Goal: Transaction & Acquisition: Book appointment/travel/reservation

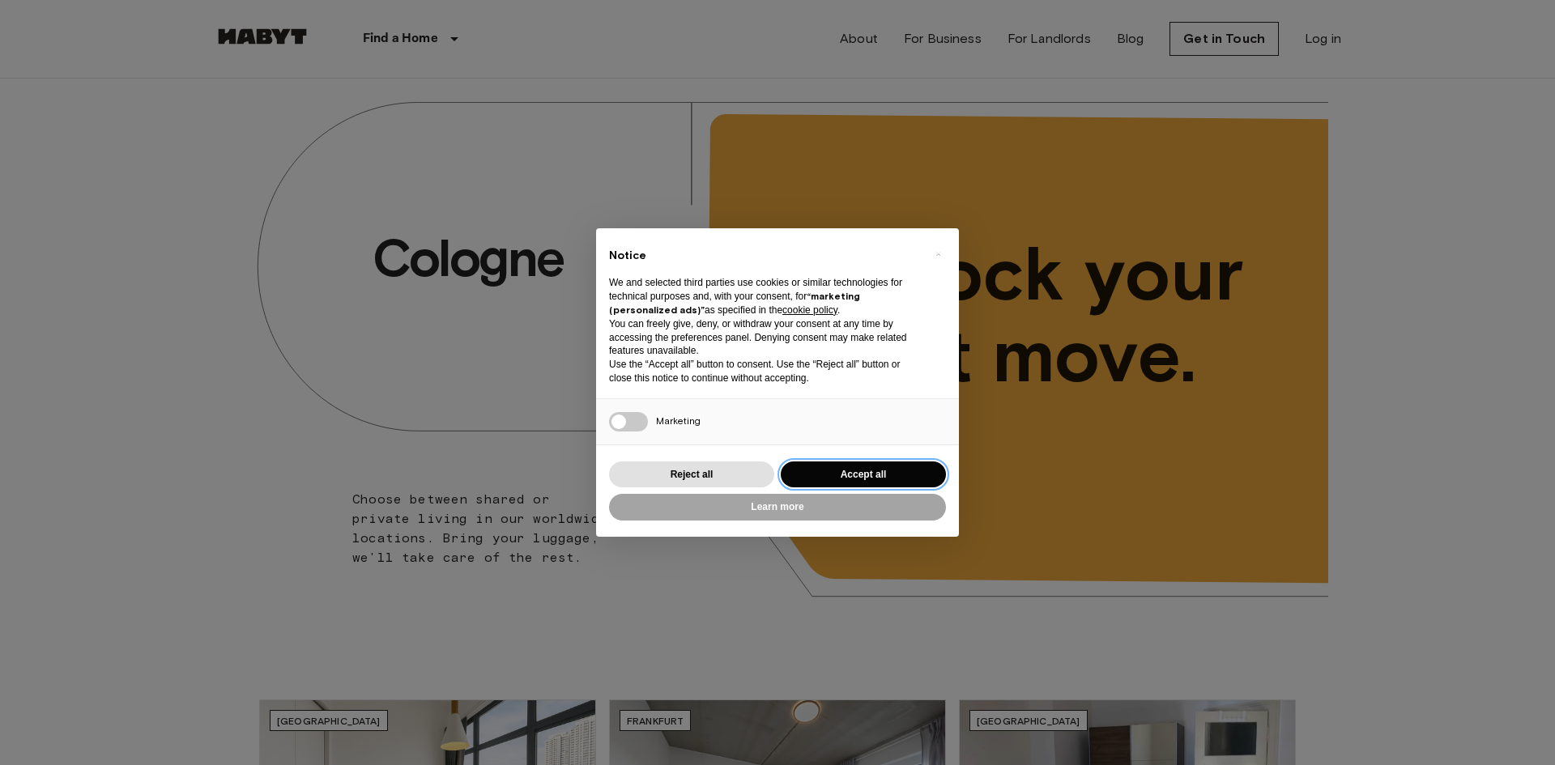
click at [834, 475] on button "Accept all" at bounding box center [863, 475] width 165 height 27
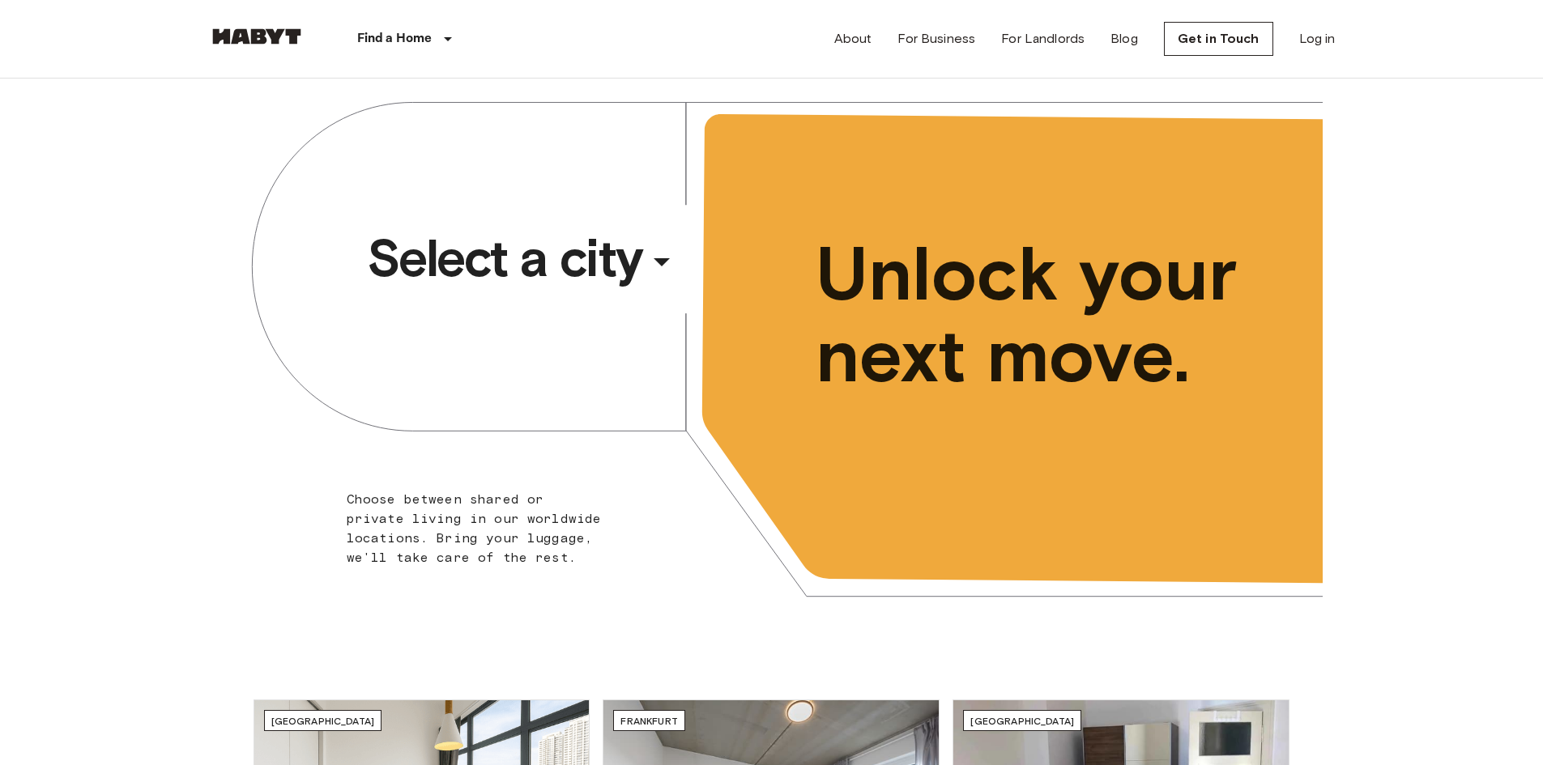
click at [647, 275] on div "​" at bounding box center [683, 274] width 167 height 33
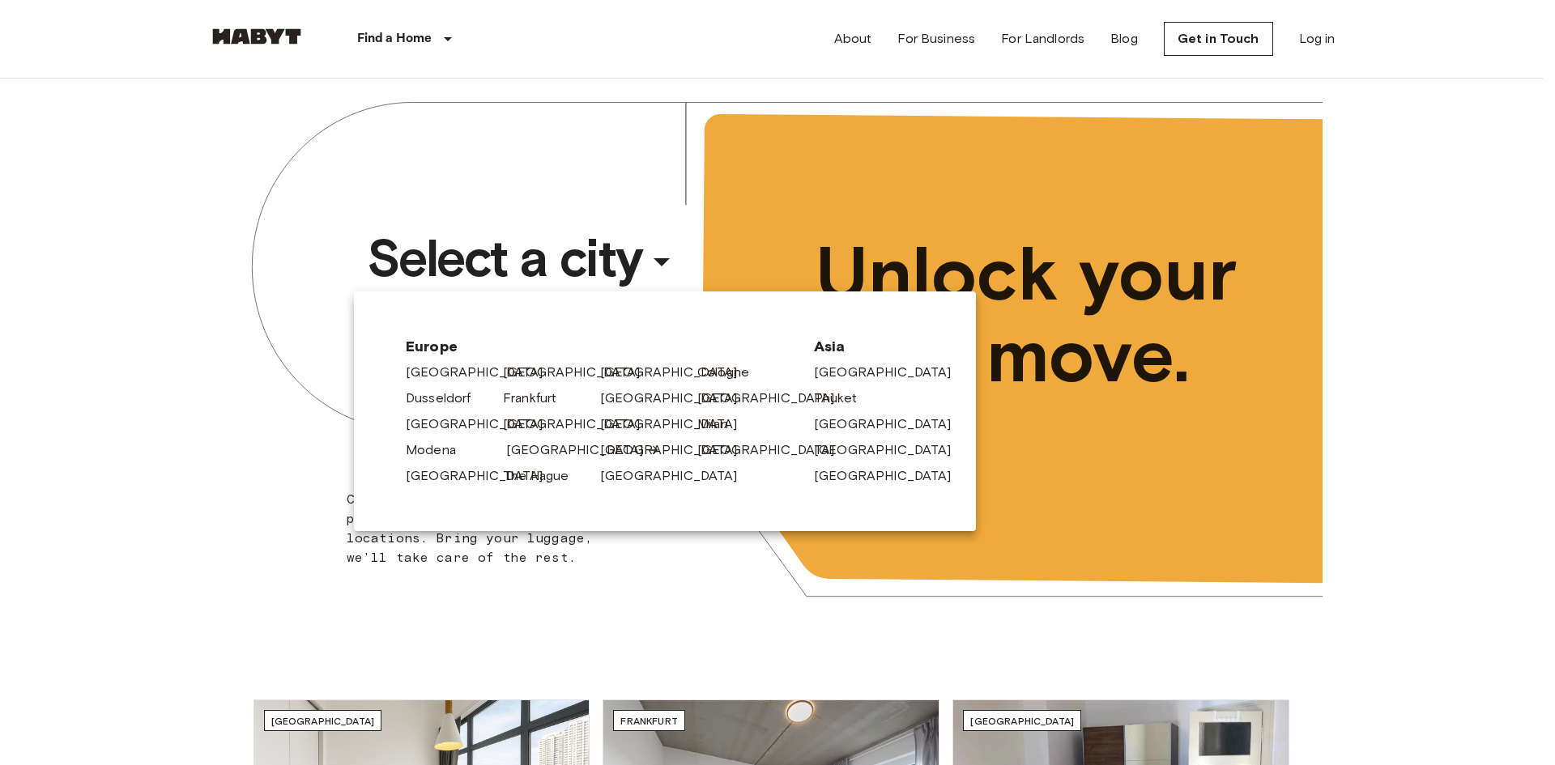
click at [531, 455] on link "[GEOGRAPHIC_DATA]" at bounding box center [583, 449] width 154 height 19
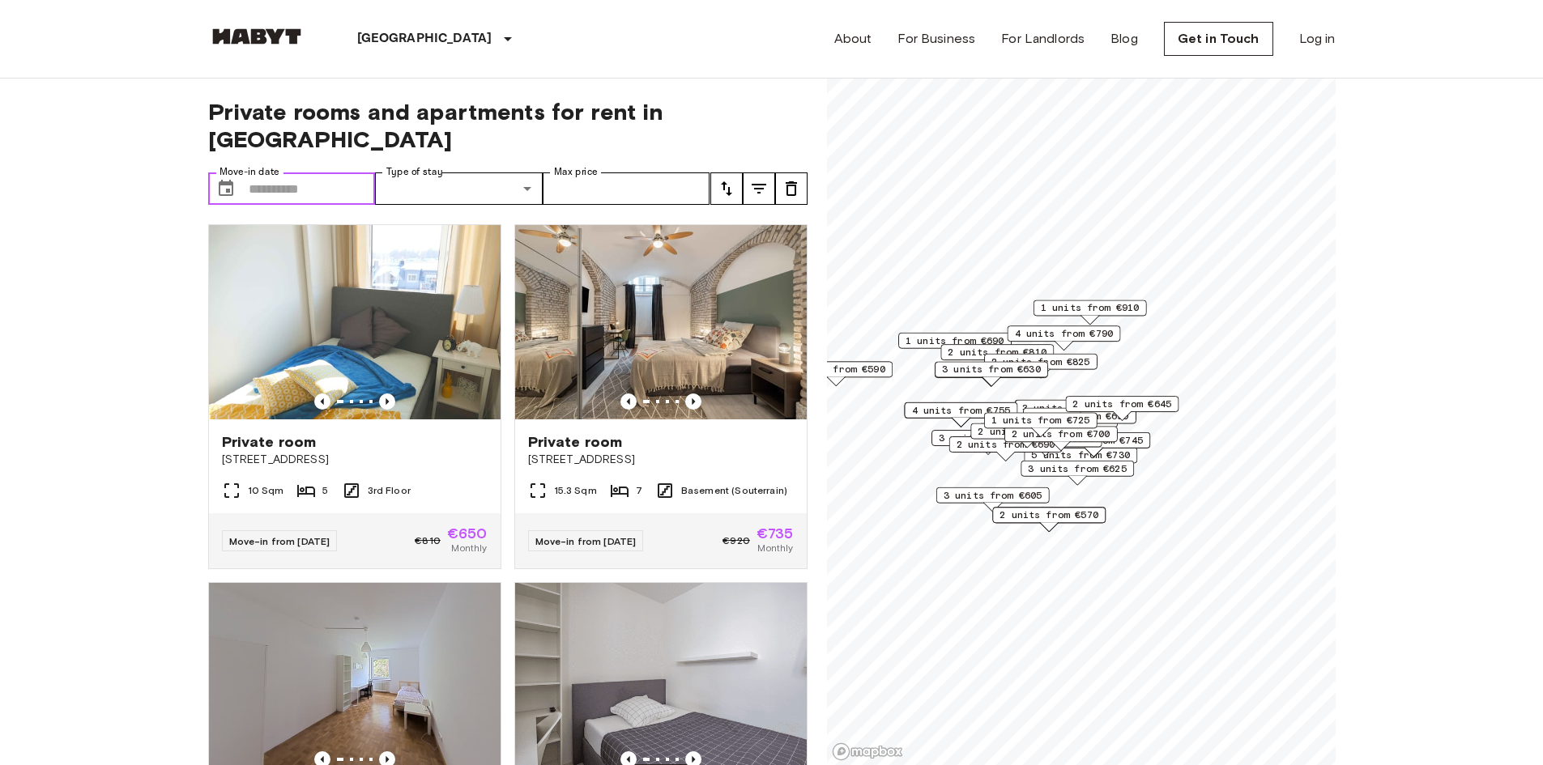
click at [224, 180] on icon "Choose date" at bounding box center [226, 188] width 15 height 16
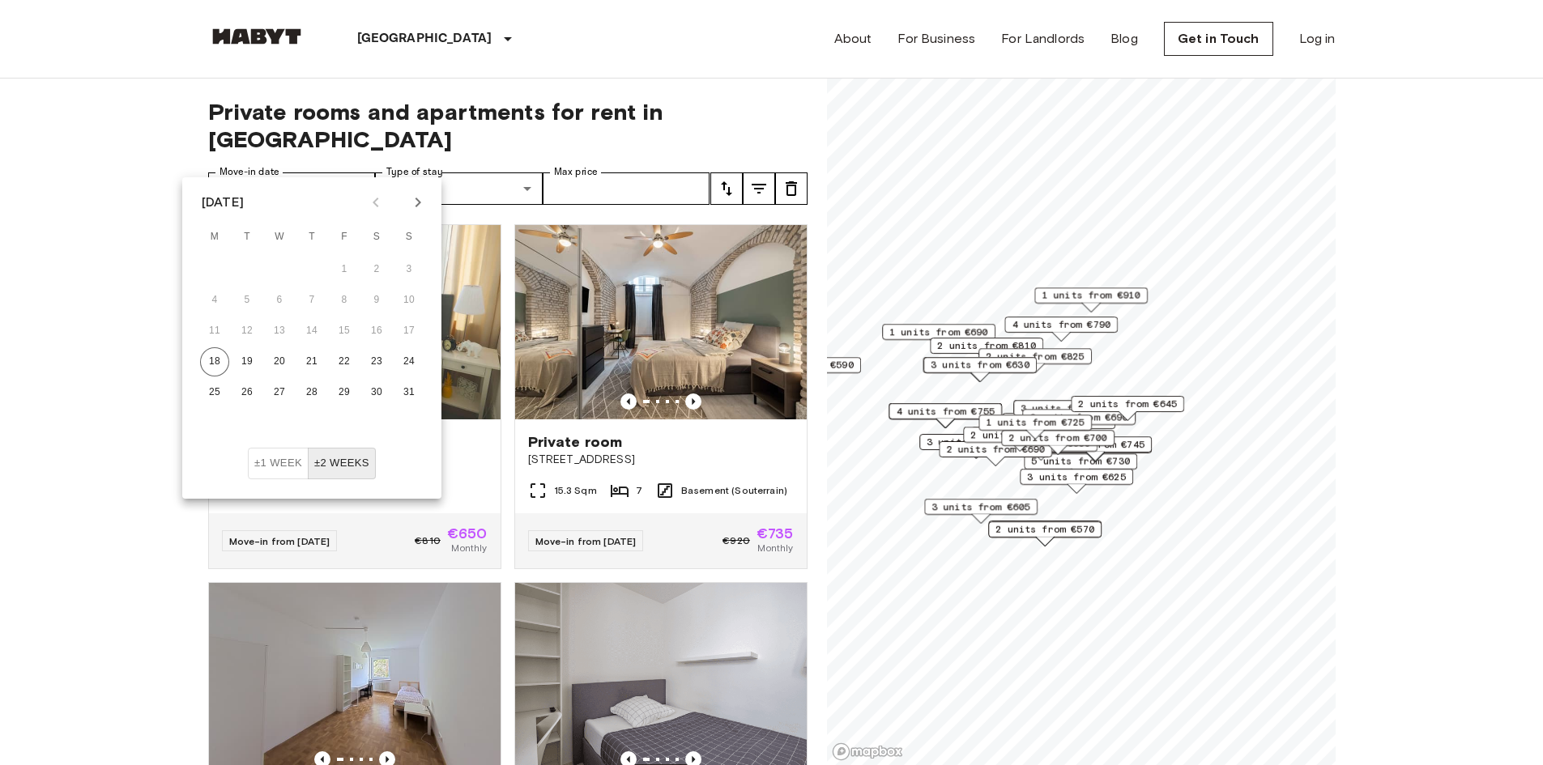
click at [420, 203] on icon "Next month" at bounding box center [418, 203] width 6 height 10
click at [277, 266] on button "1" at bounding box center [279, 269] width 29 height 29
type input "**********"
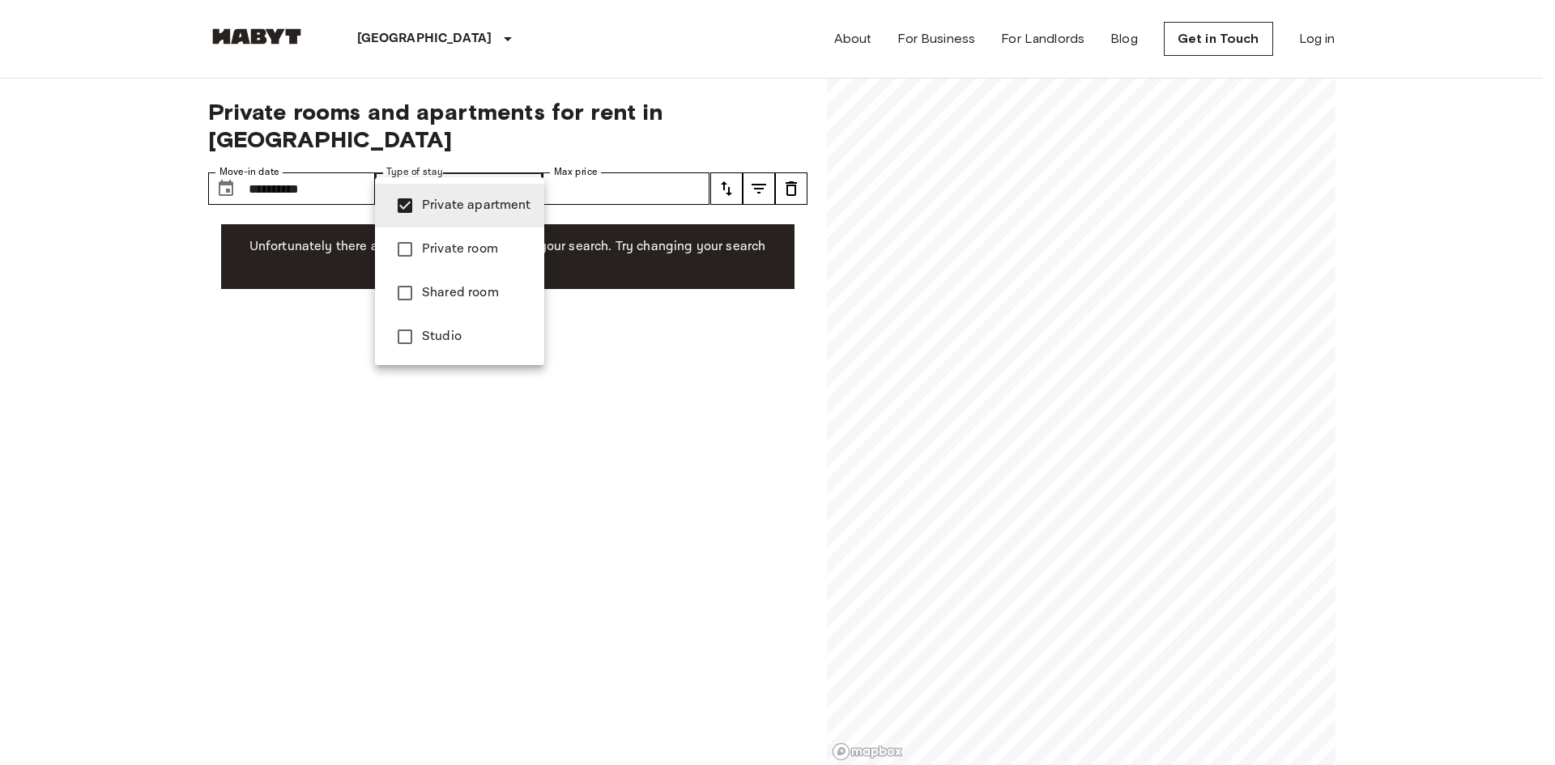
click at [423, 335] on span "Studio" at bounding box center [476, 336] width 109 height 19
type input "**********"
click at [88, 245] on div at bounding box center [777, 382] width 1555 height 765
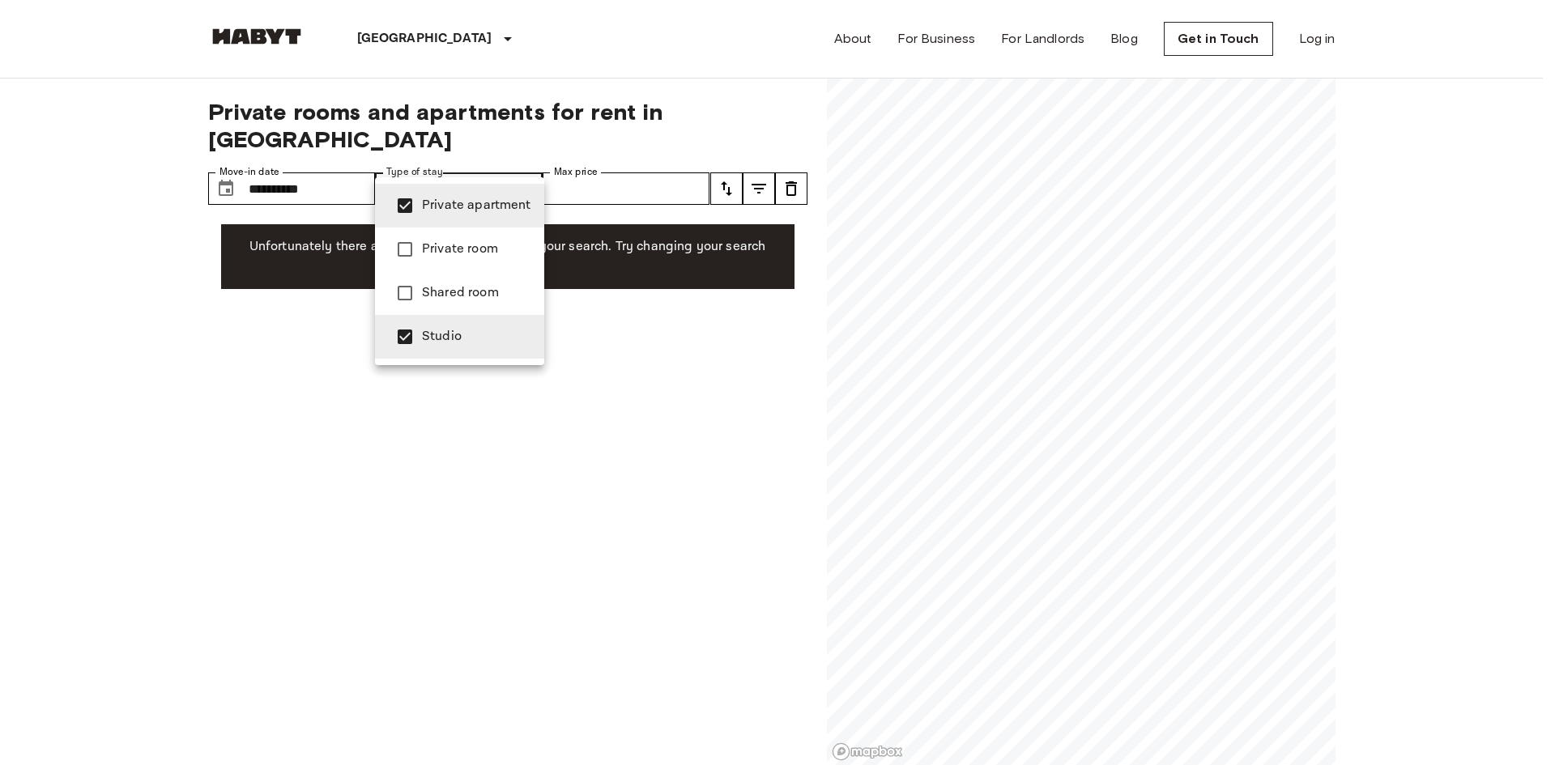
click at [454, 165] on div at bounding box center [777, 382] width 1555 height 765
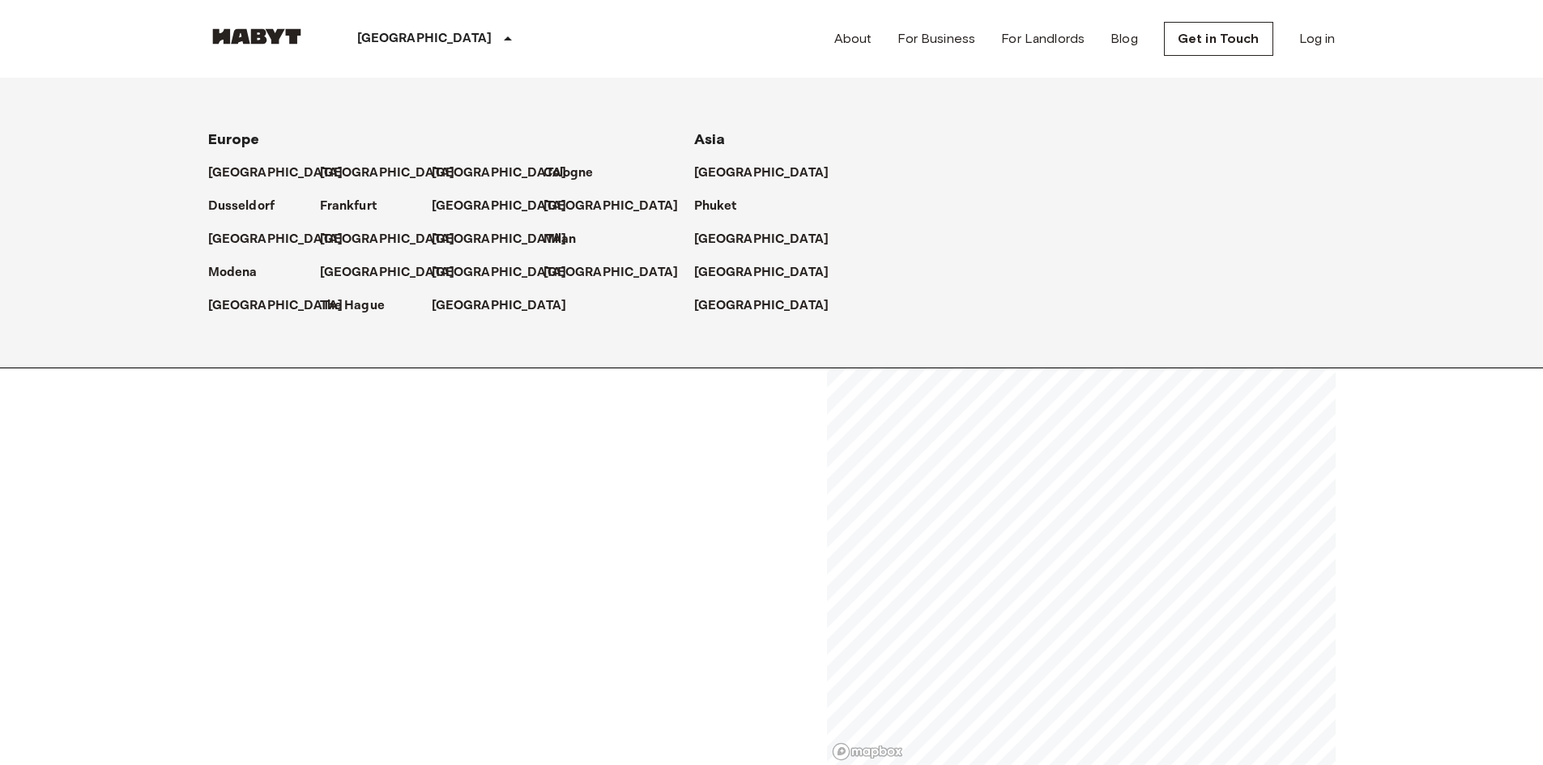
click at [381, 35] on p "[GEOGRAPHIC_DATA]" at bounding box center [424, 38] width 135 height 19
click at [267, 45] on link at bounding box center [256, 39] width 97 height 22
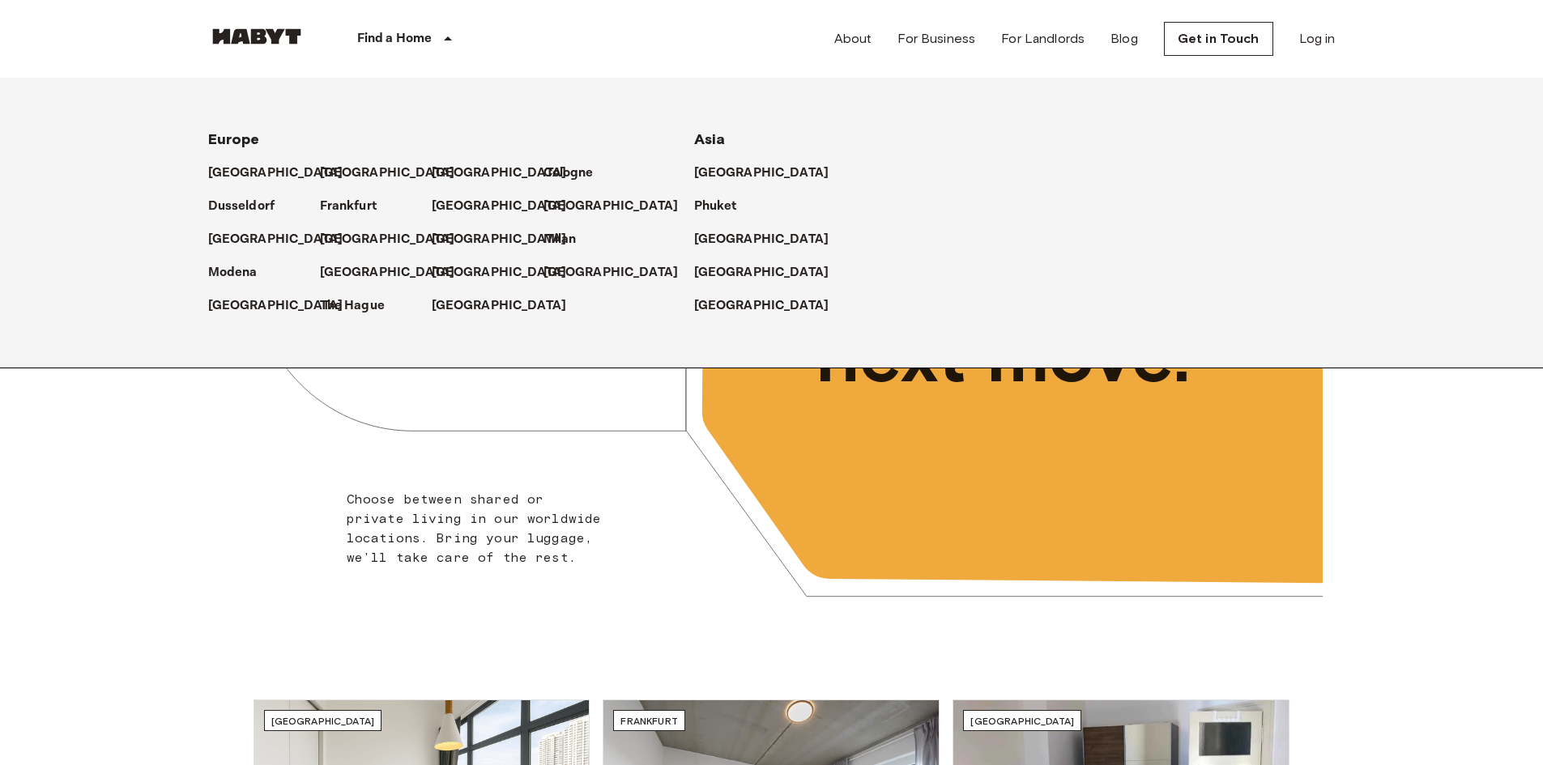
click at [251, 30] on img at bounding box center [256, 36] width 97 height 16
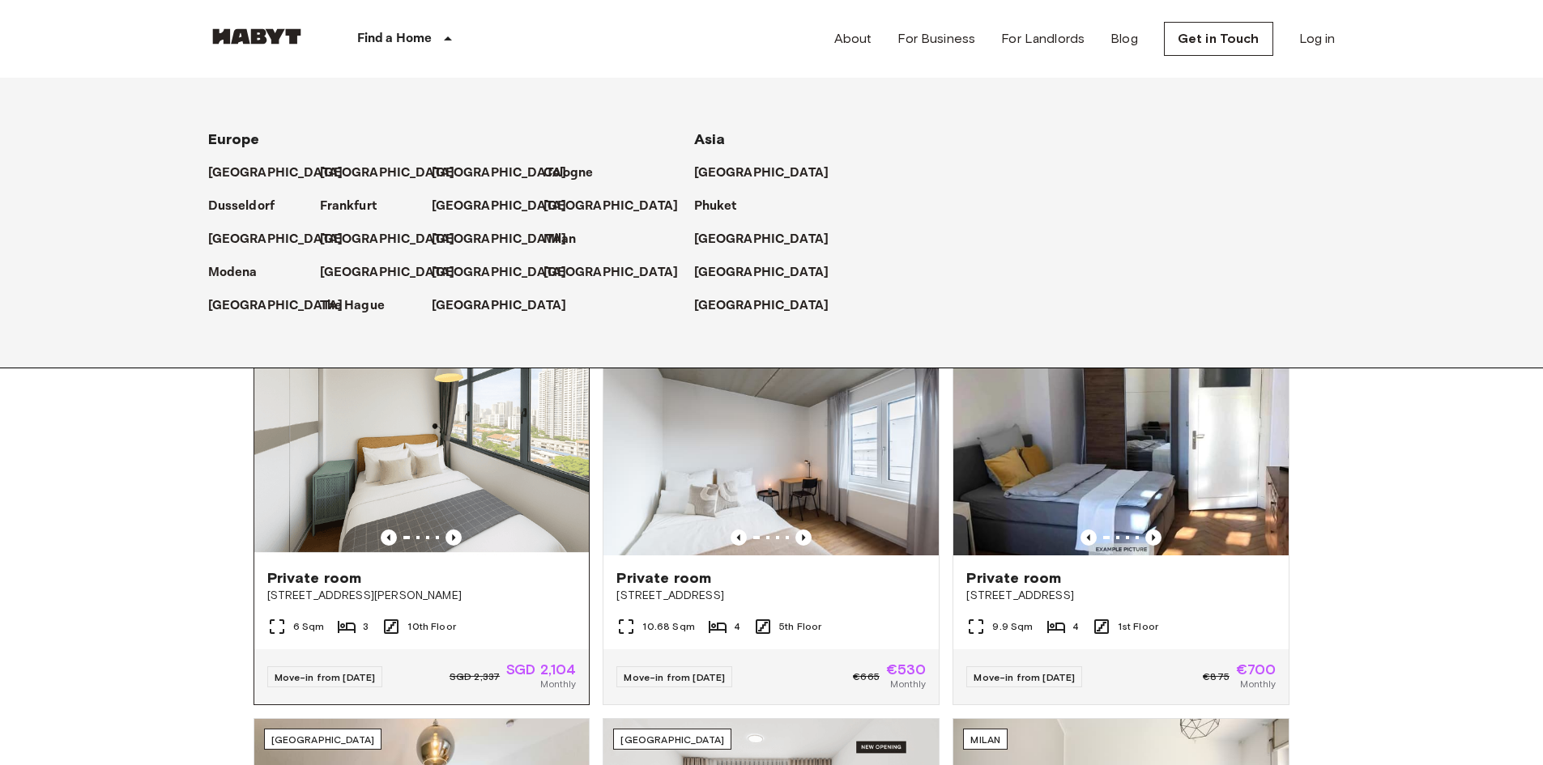
scroll to position [405, 0]
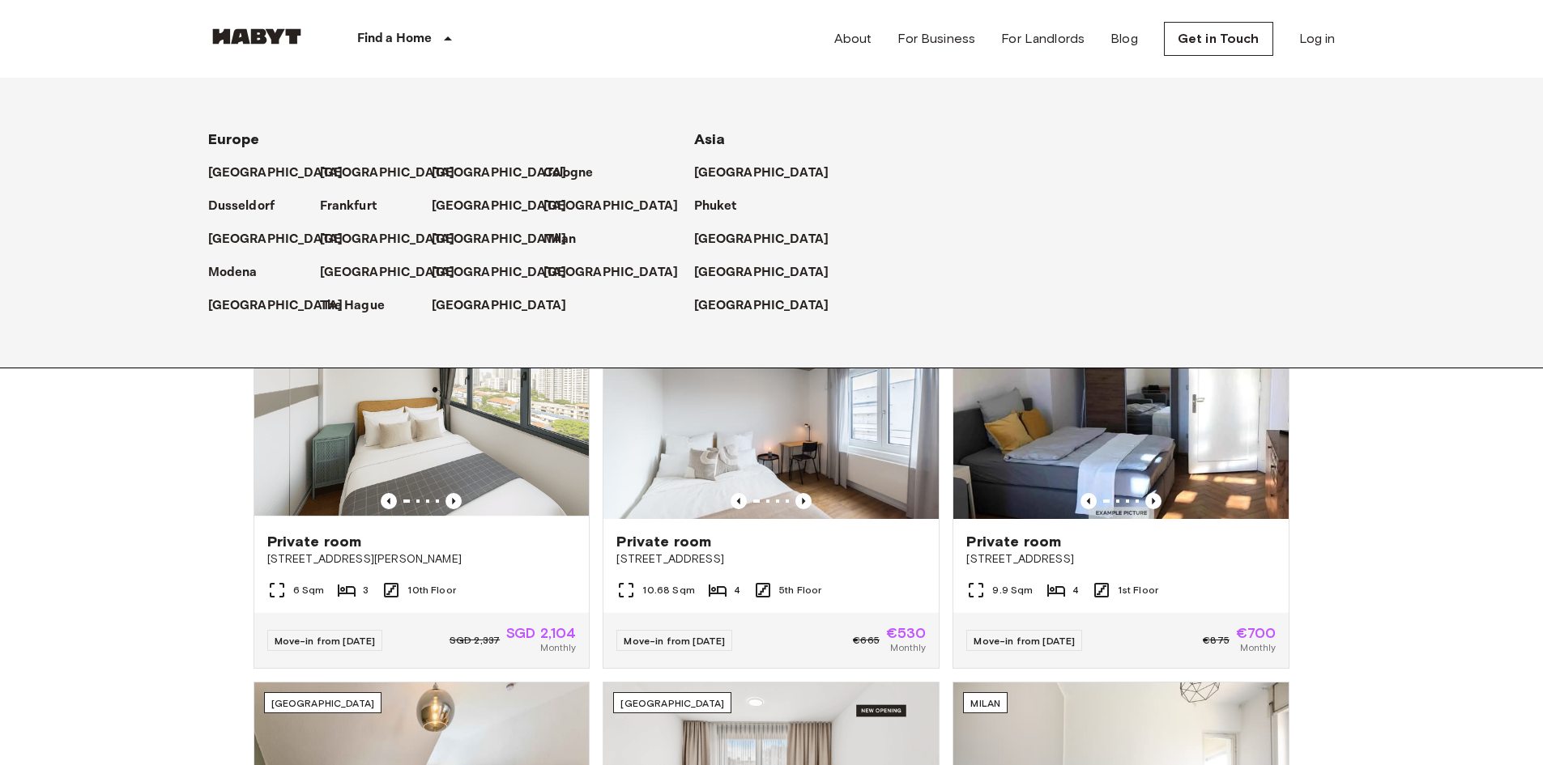
click at [212, 557] on div "[GEOGRAPHIC_DATA] Private room [GEOGRAPHIC_DATA][PERSON_NAME] 6 Sqm 3 10th Floo…" at bounding box center [772, 699] width 1166 height 808
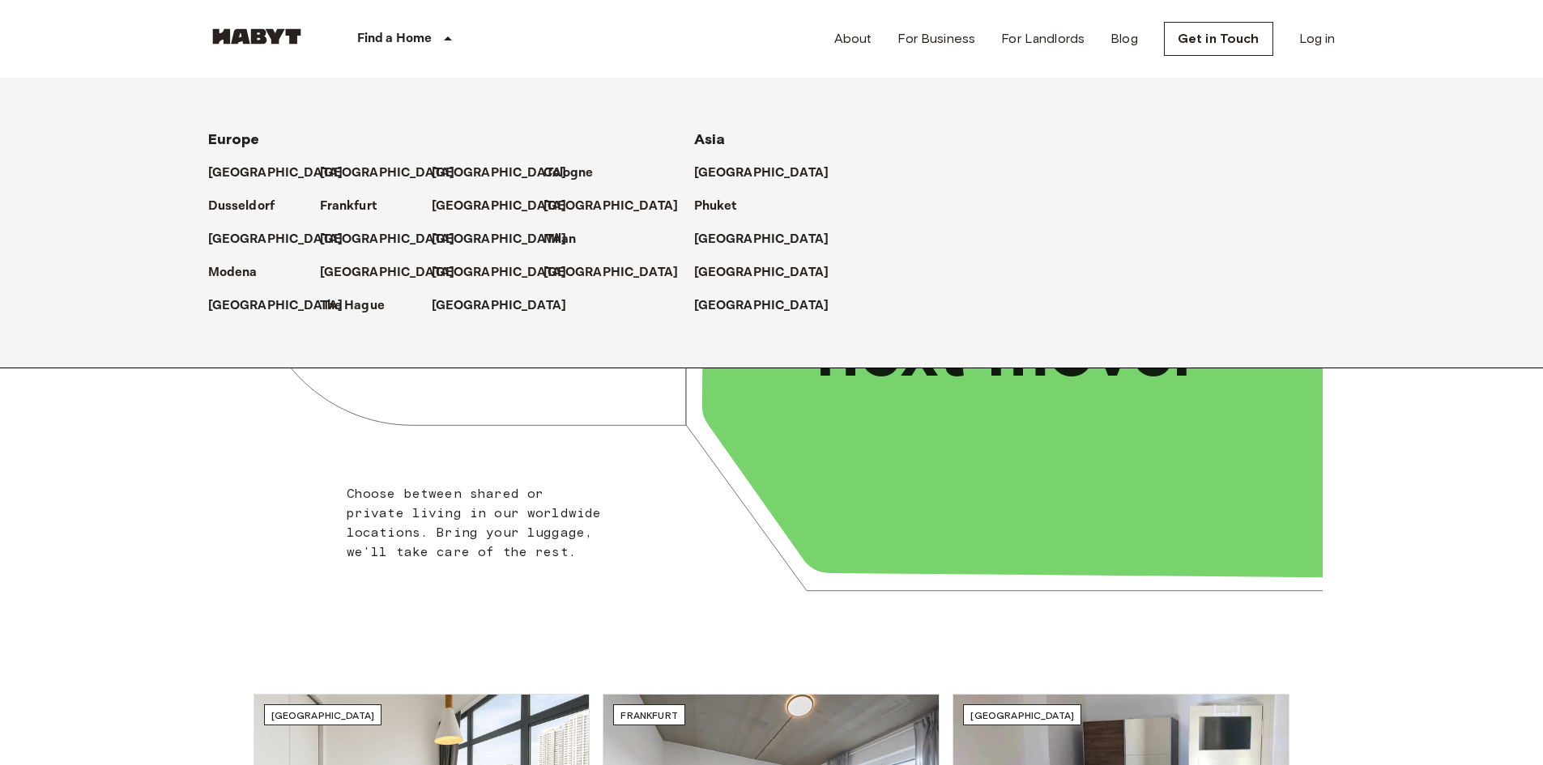
scroll to position [0, 0]
